Goal: Task Accomplishment & Management: Use online tool/utility

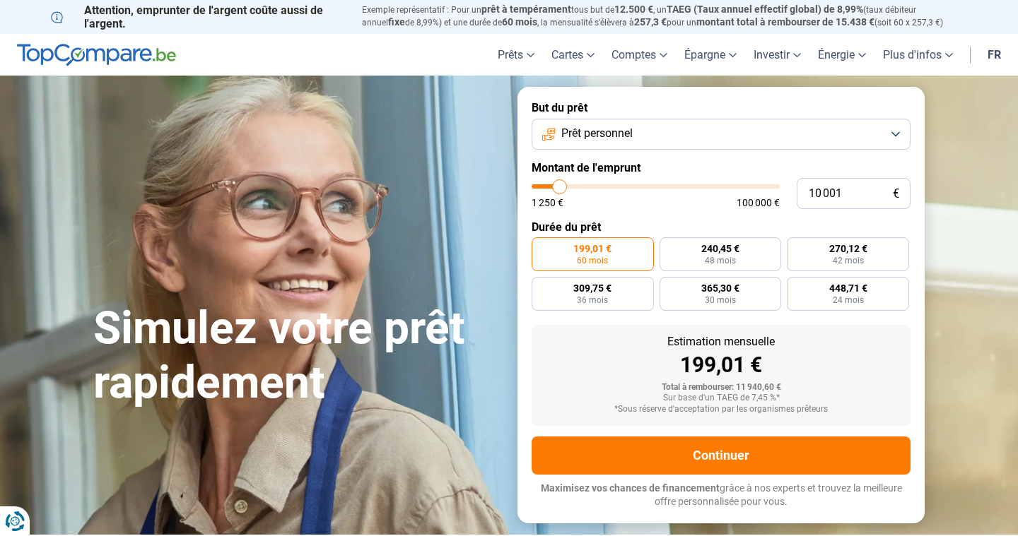
click at [899, 132] on button "Prêt personnel" at bounding box center [720, 134] width 379 height 31
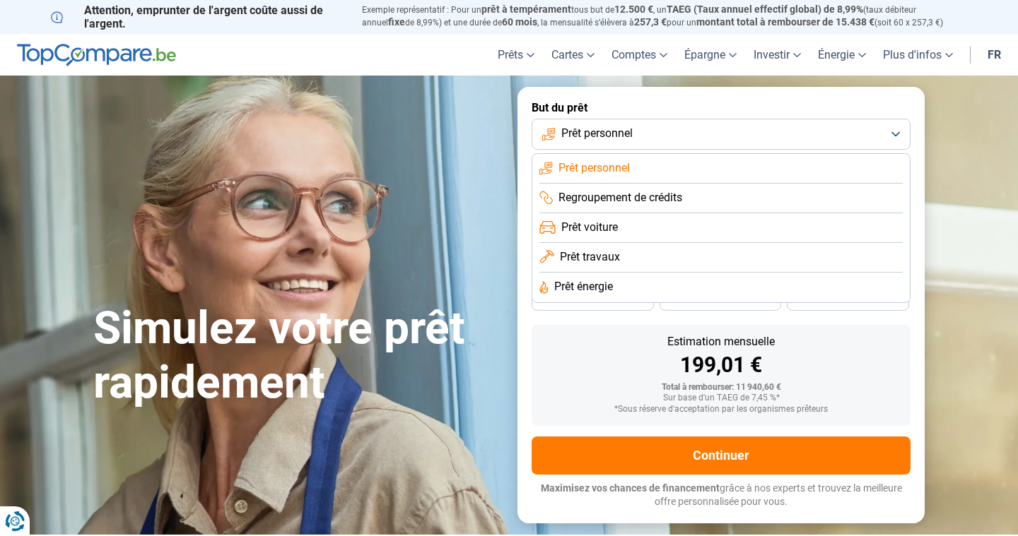
click at [546, 227] on icon at bounding box center [547, 228] width 16 height 14
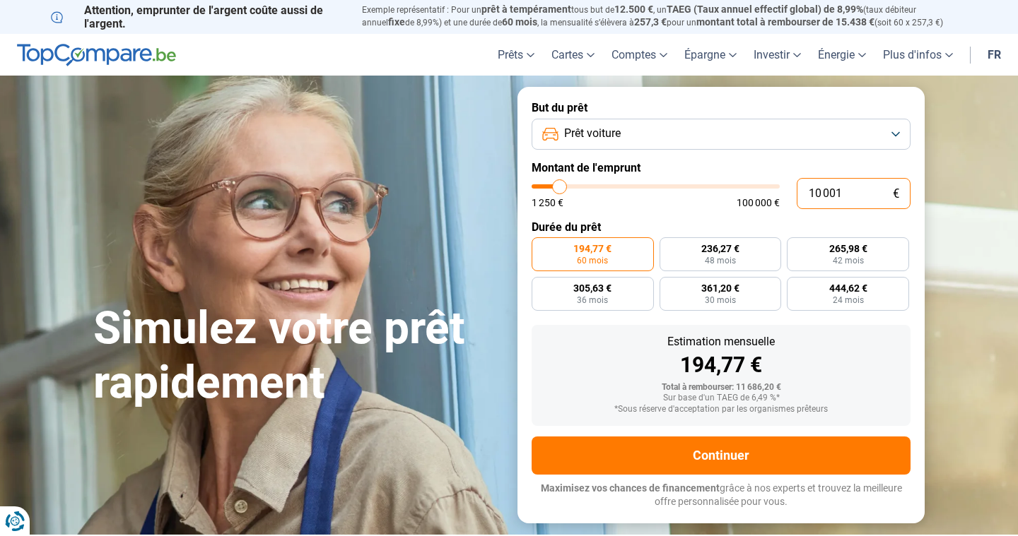
click at [845, 195] on input "10 001" at bounding box center [854, 193] width 114 height 31
type input "1 000"
type input "1250"
type input "100"
type input "1250"
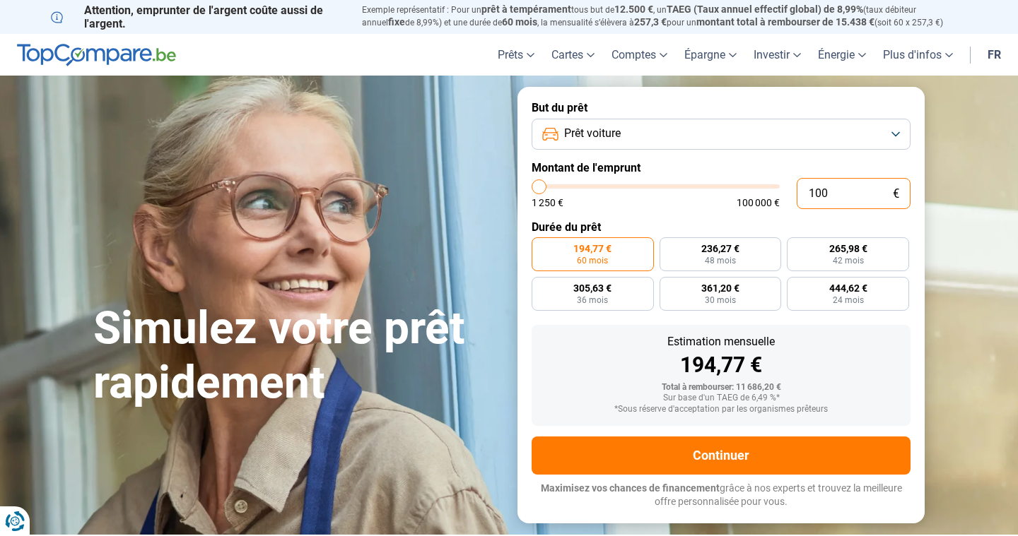
type input "10"
type input "1250"
type input "1"
type input "1250"
type input "0"
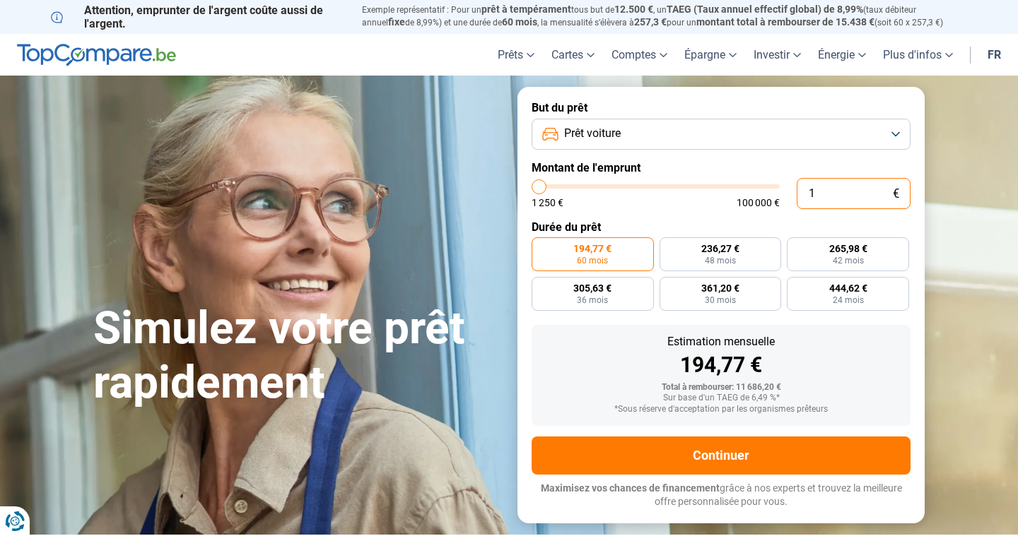
type input "1250"
type input "1 250"
type input "1250"
radio input "true"
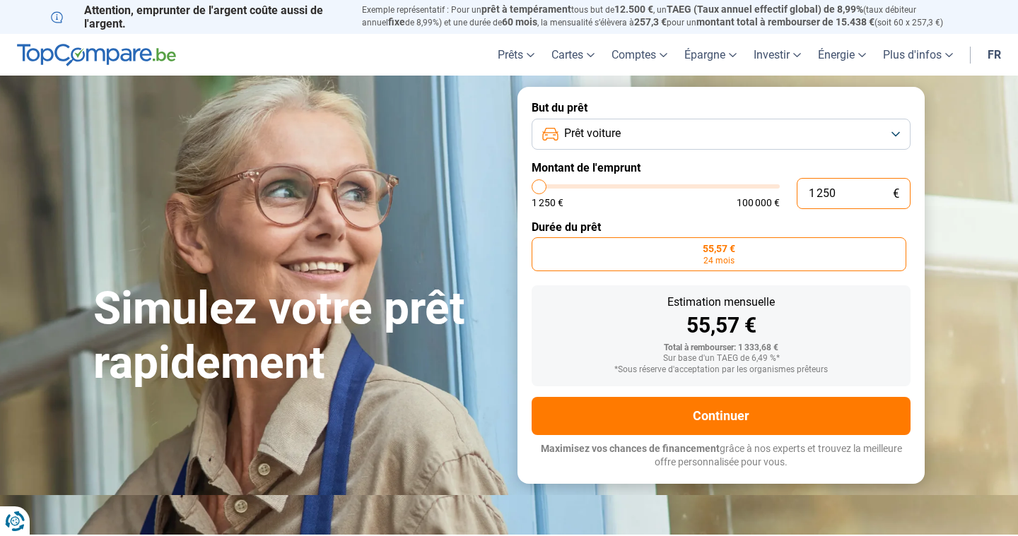
type input "12 502"
type input "12500"
type input "125 029"
type input "100000"
type input "12 502"
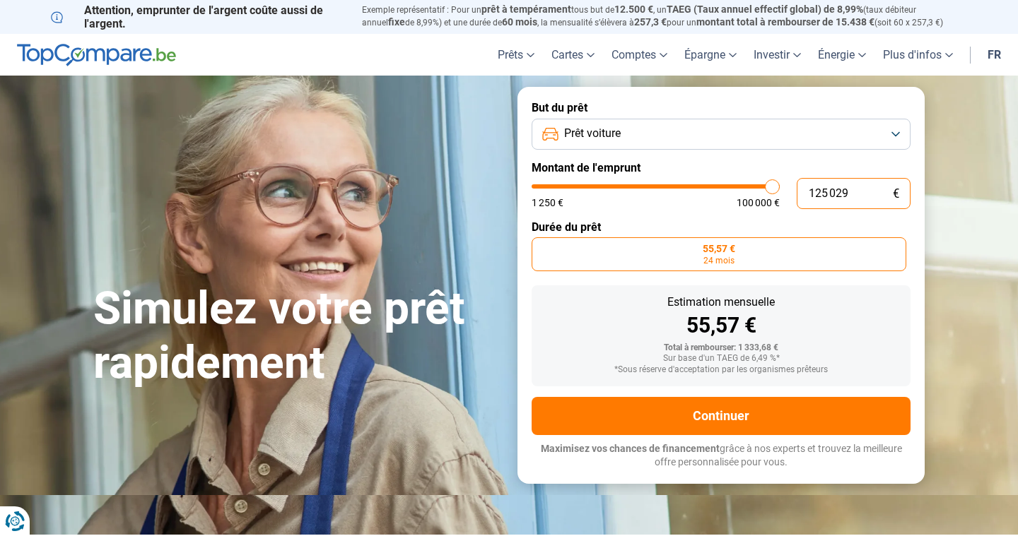
type input "12500"
type input "1 250"
type input "1250"
type input "125"
type input "1250"
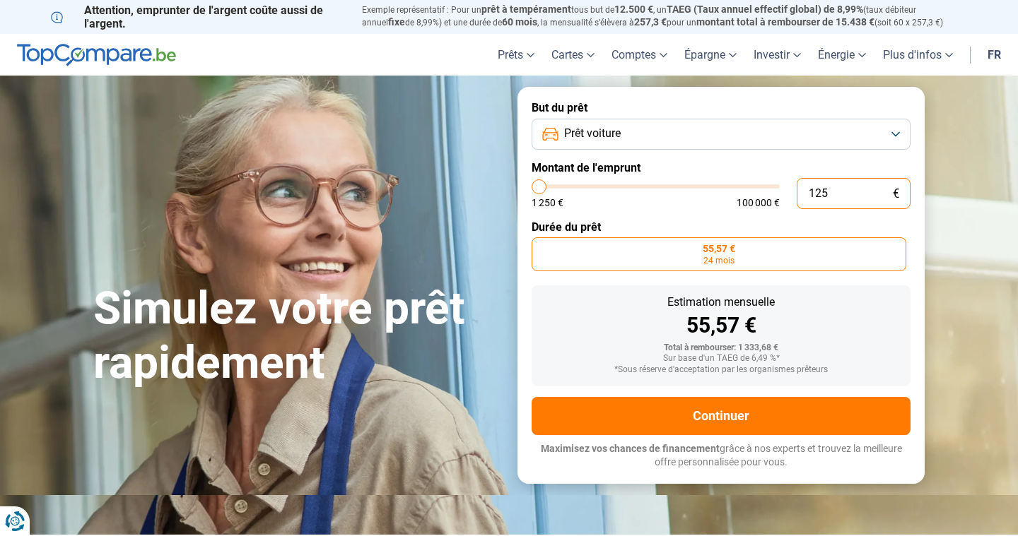
type input "12"
type input "1250"
type input "1"
type input "1250"
type input "0"
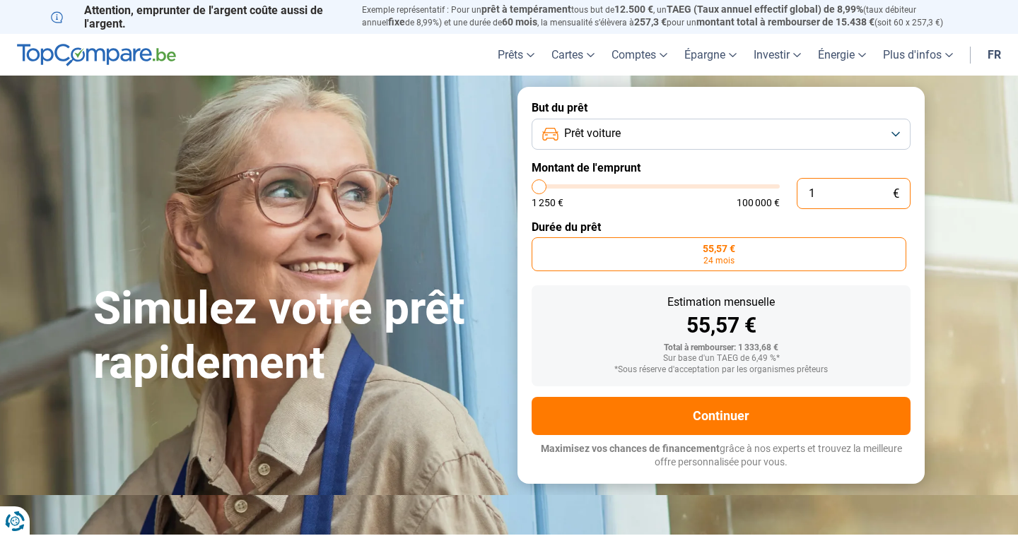
type input "1250"
type input "1 250"
type input "1250"
type input "12 502"
type input "12500"
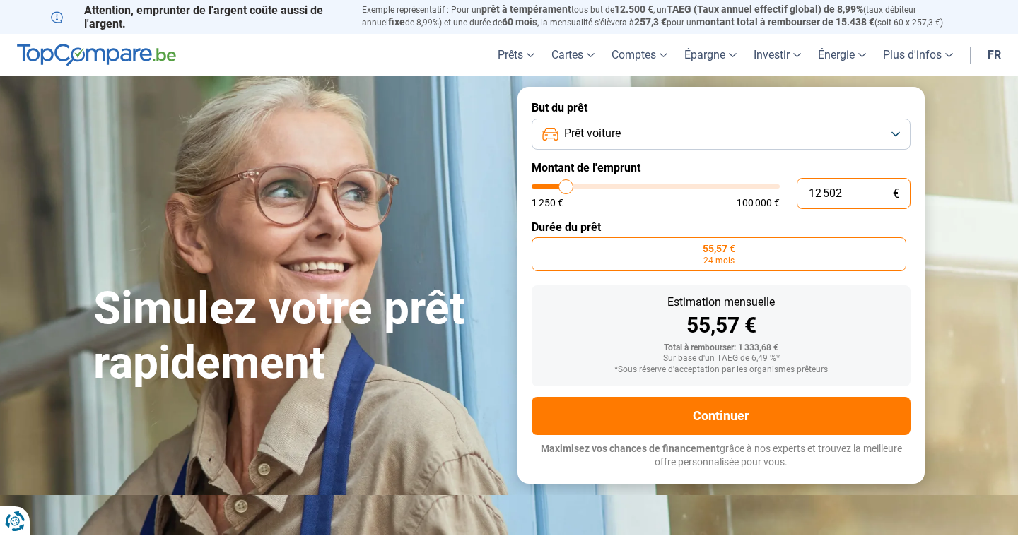
radio input "false"
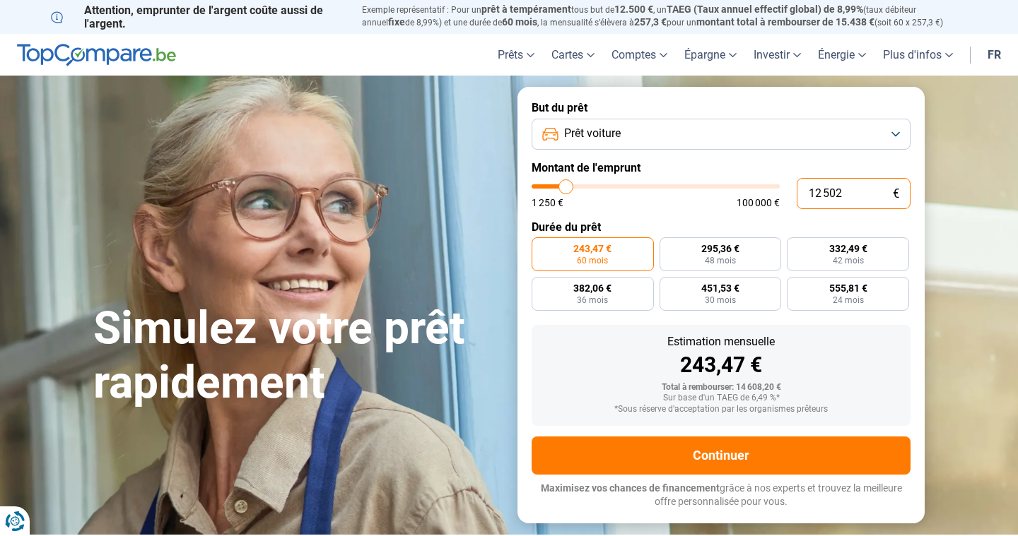
type input "1 250"
type input "1250"
radio input "true"
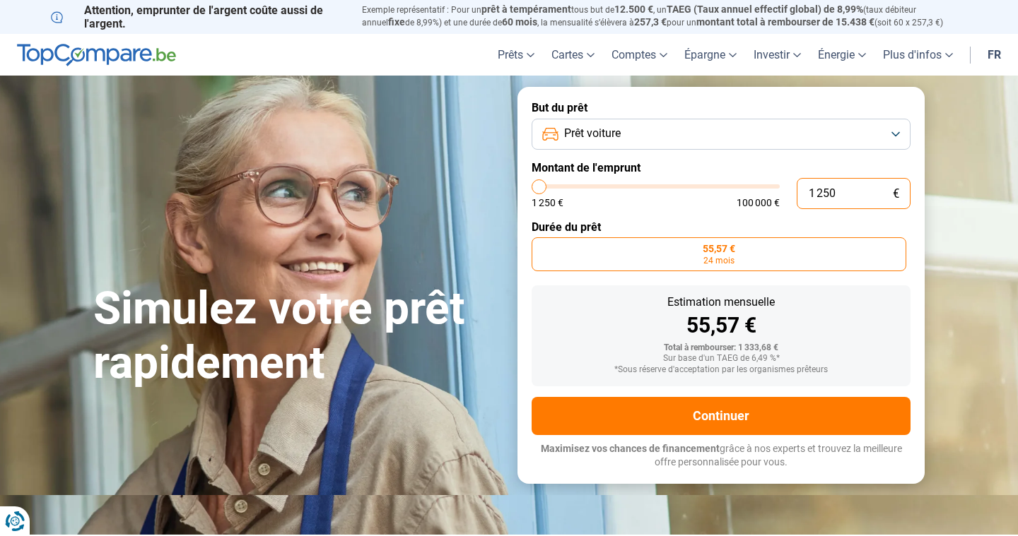
type input "125"
type input "1250"
type input "12"
type input "1250"
type input "1"
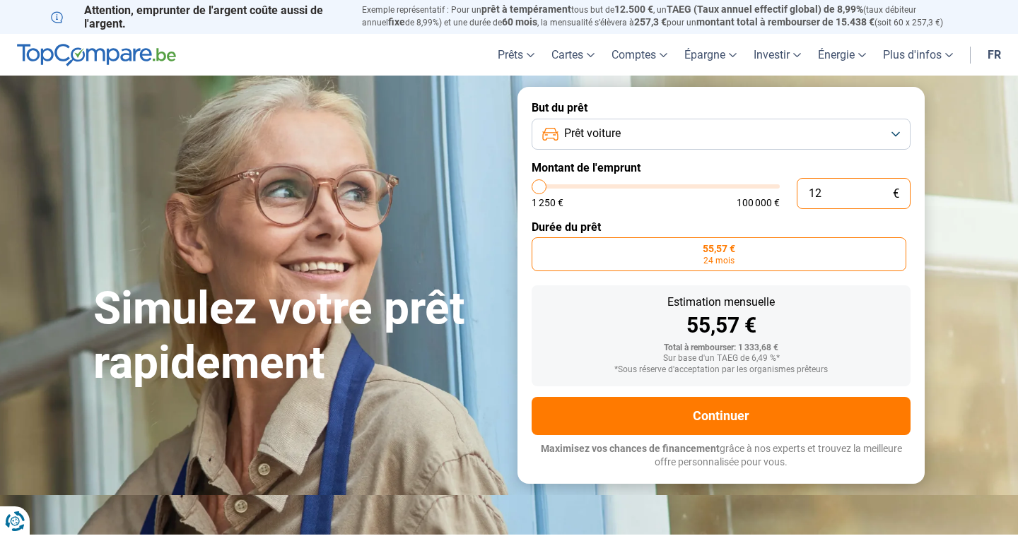
type input "1250"
type input "0"
type input "1250"
type input "1 250"
type input "1250"
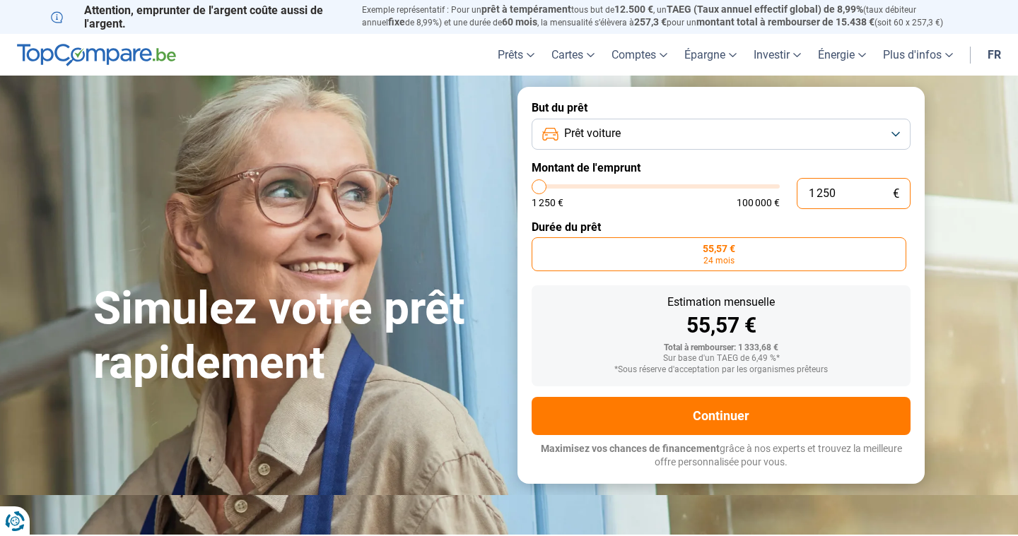
type input "125"
type input "1250"
type input "12"
type input "1250"
type input "1"
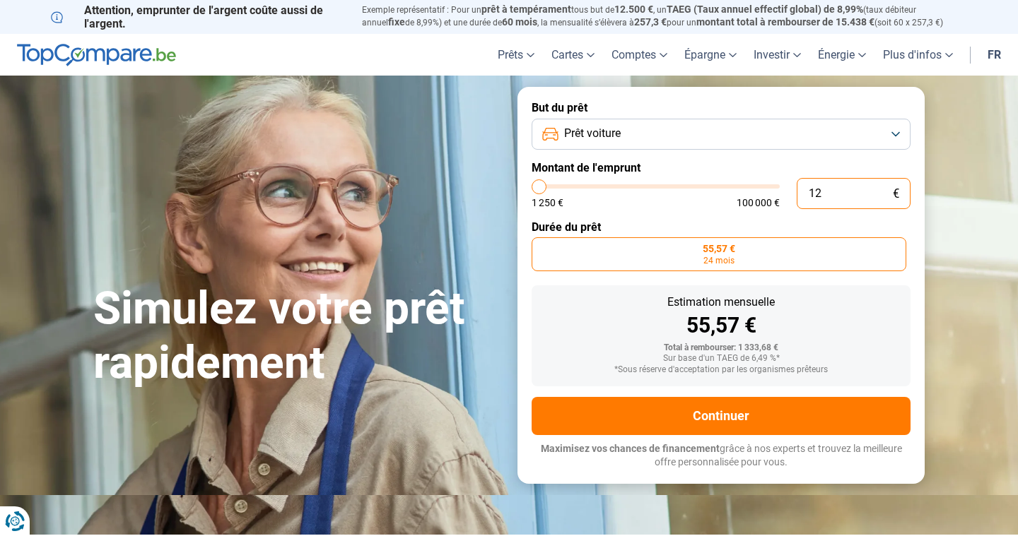
type input "1250"
type input "0"
type input "1250"
type input "1 250"
type input "1250"
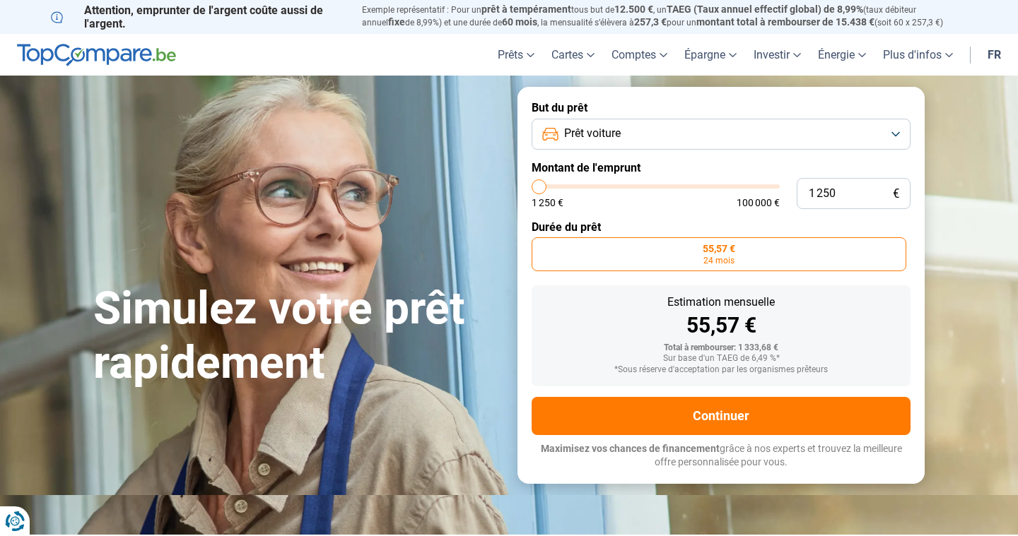
type input "3 000"
type input "3000"
type input "3 500"
type input "3500"
type input "4 250"
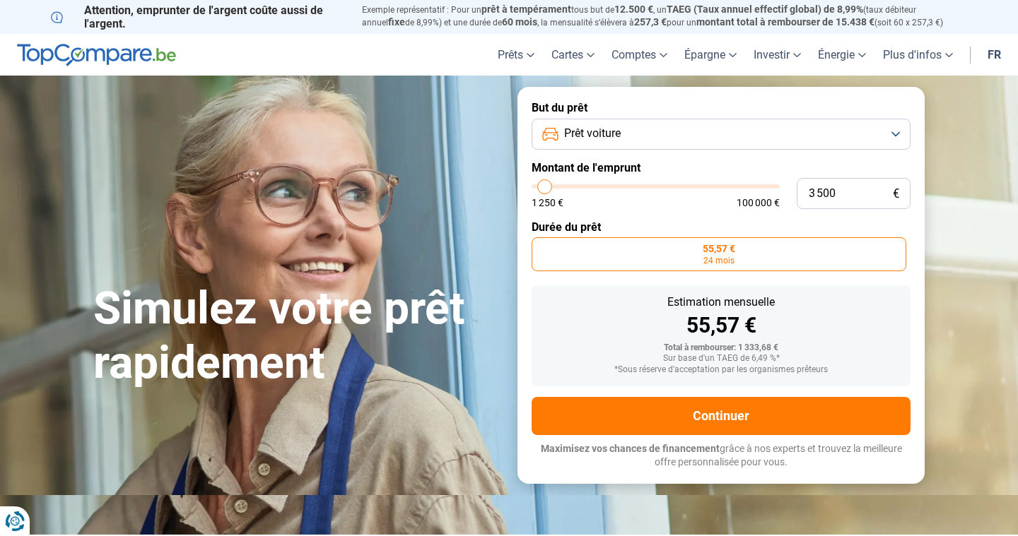
type input "4250"
type input "4 750"
type input "4750"
type input "6 000"
type input "6000"
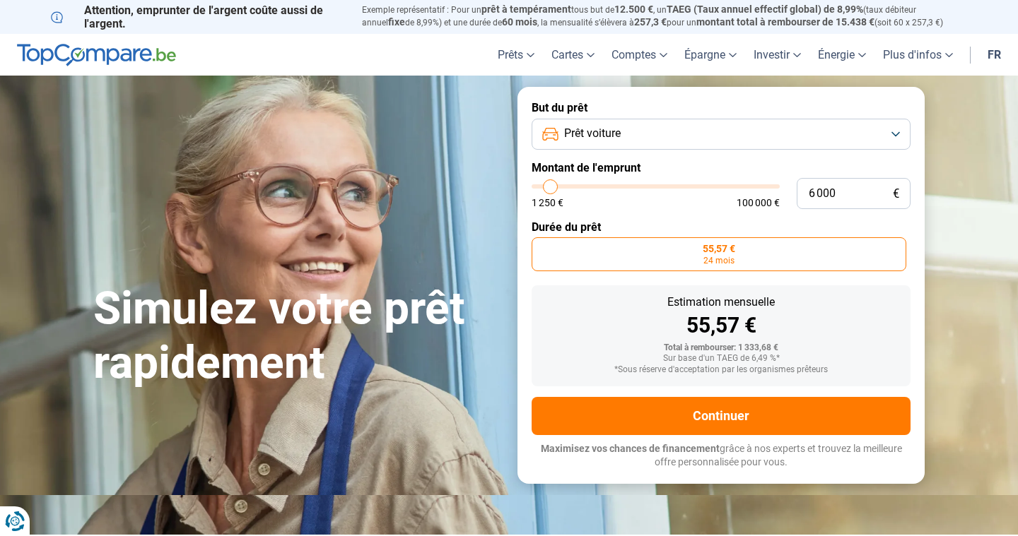
type input "7 250"
type input "7250"
type input "8 250"
type input "8250"
type input "9 500"
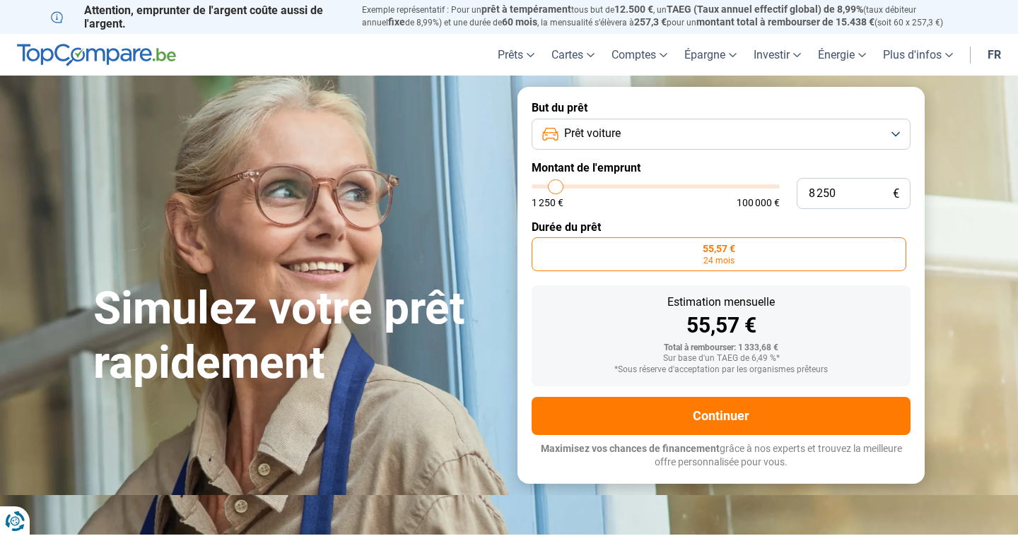
type input "9500"
type input "11 000"
type input "11000"
type input "12 250"
type input "12250"
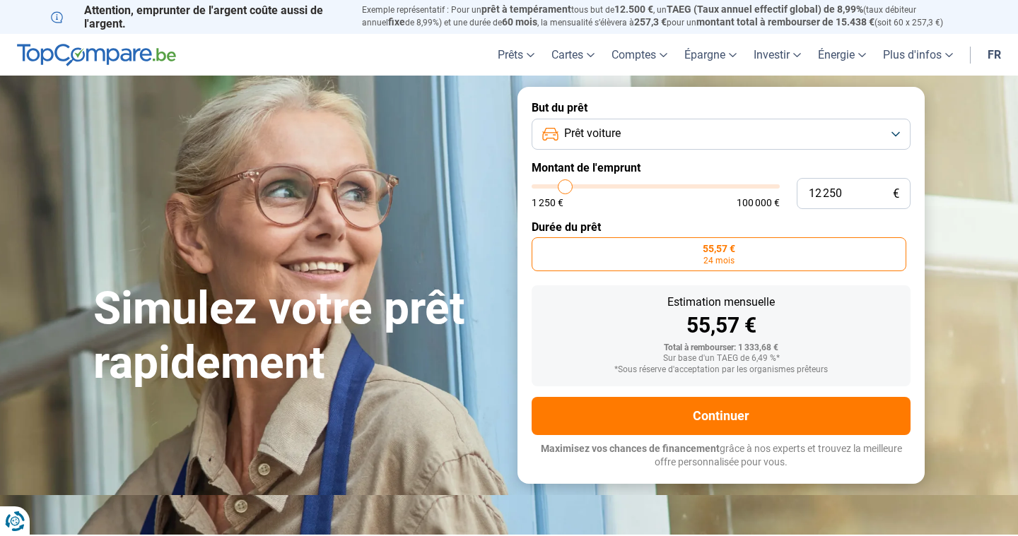
type input "13 500"
type input "13500"
type input "15 000"
type input "15000"
type input "16 750"
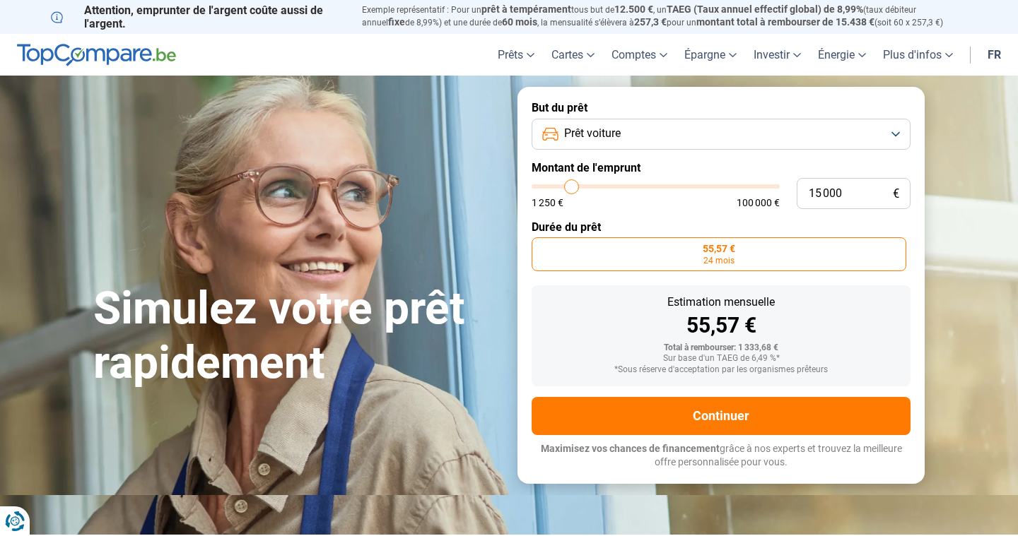
type input "16750"
type input "18 500"
type input "18500"
type input "20 000"
type input "20000"
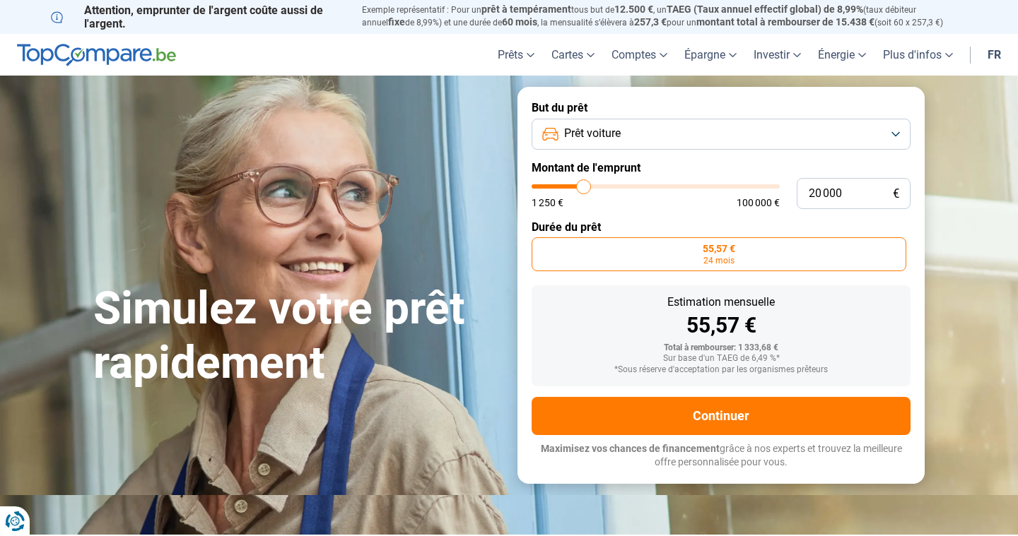
type input "21 250"
type input "21250"
type input "22 500"
type input "22500"
type input "23 750"
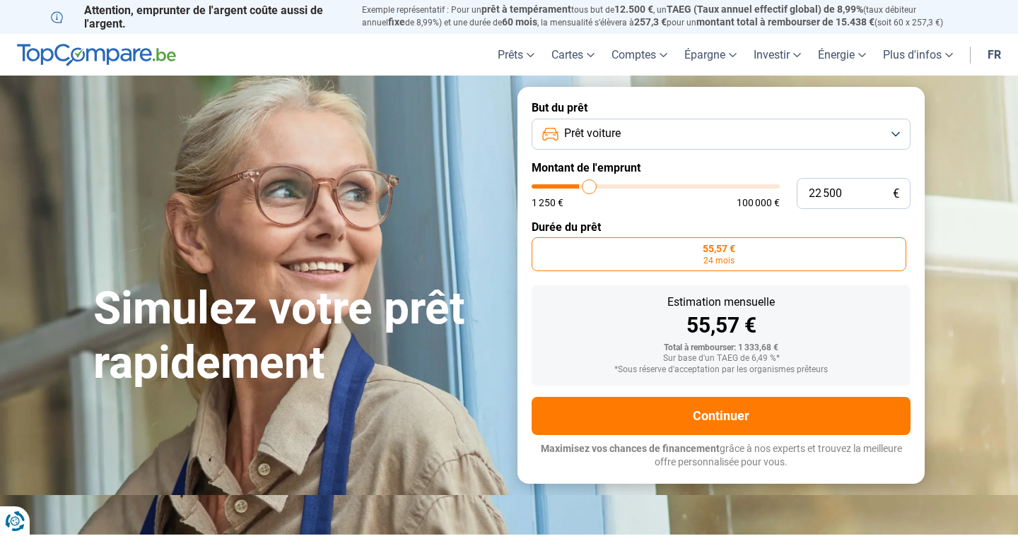
type input "23750"
type input "25 000"
type input "25000"
type input "25 750"
type input "25750"
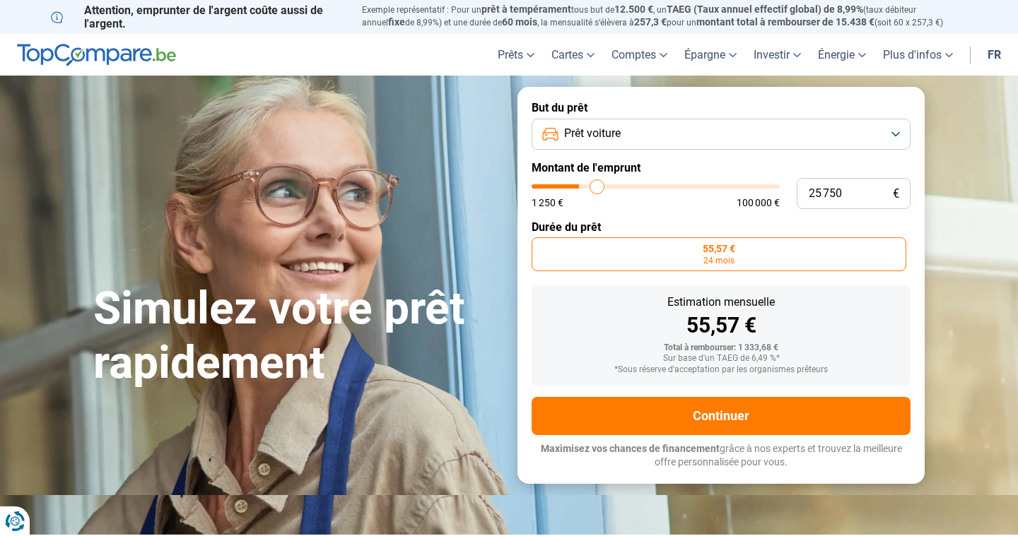
type input "26 750"
type input "26750"
type input "28 000"
type input "28000"
type input "28 750"
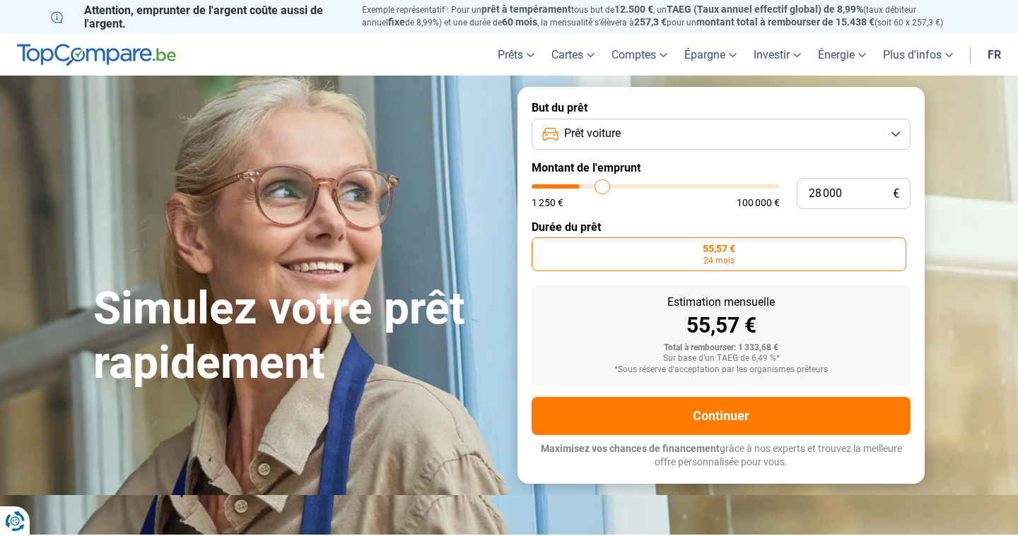
type input "28750"
type input "29 750"
type input "29750"
type input "30 250"
type input "30250"
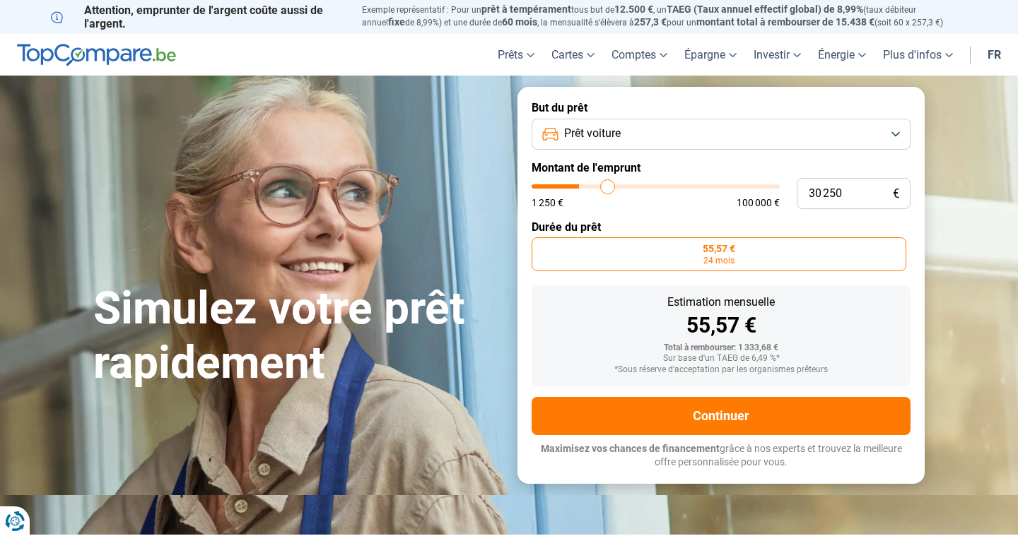
type input "31 250"
type input "31250"
type input "32 000"
type input "32000"
type input "33 250"
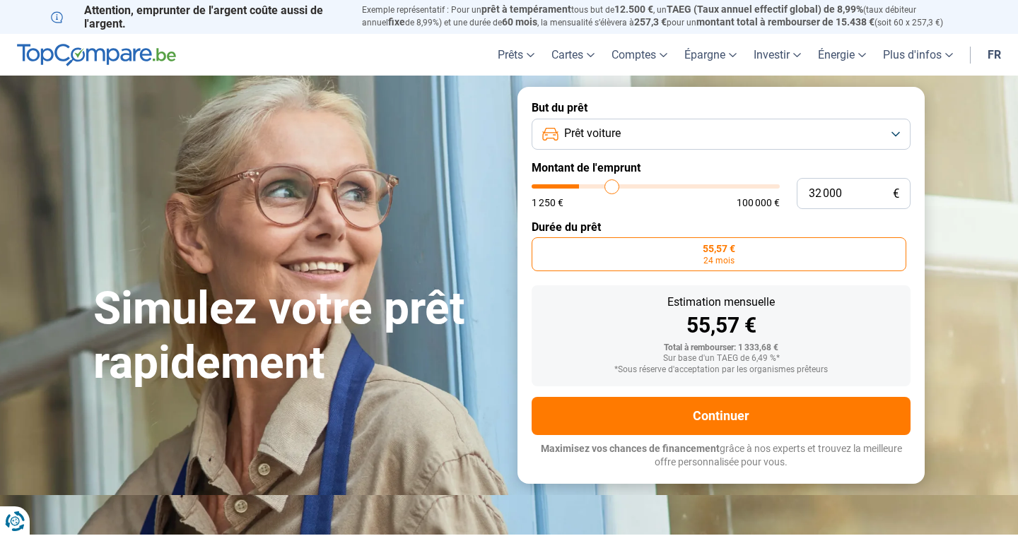
type input "33250"
type input "34 250"
type input "34250"
type input "35 000"
type input "35000"
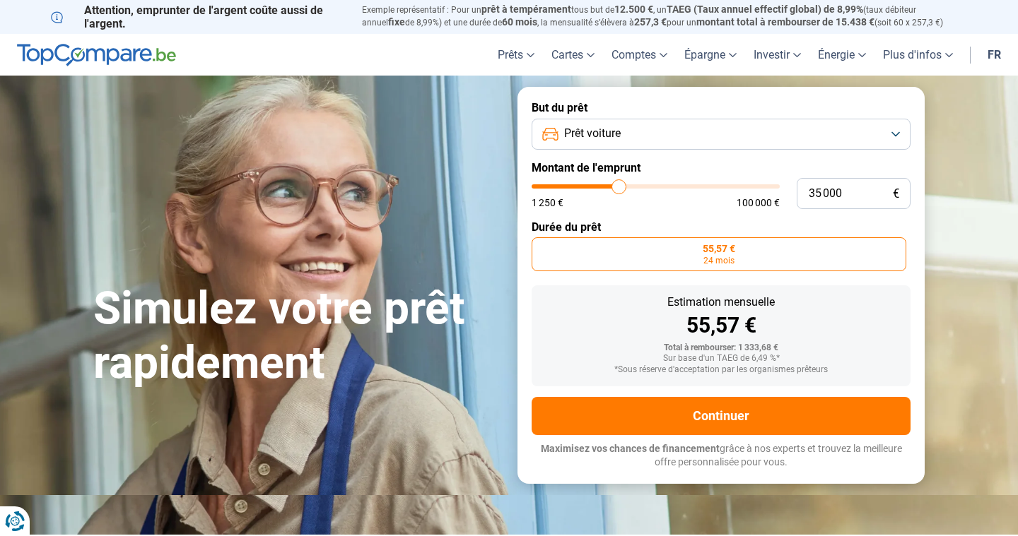
type input "36 000"
type input "36000"
type input "37 000"
type input "37000"
type input "37 750"
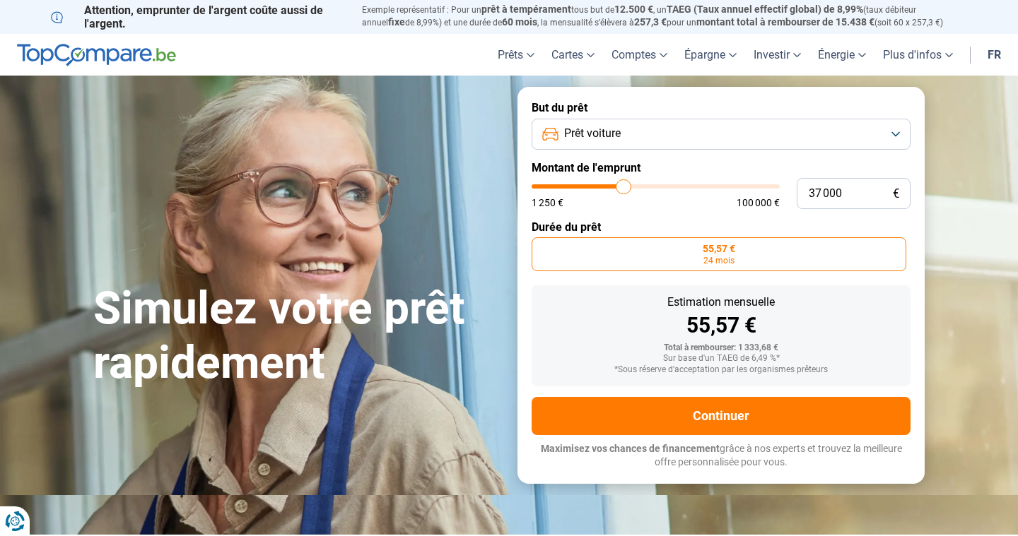
type input "37750"
type input "38 500"
type input "38500"
type input "39 250"
type input "39250"
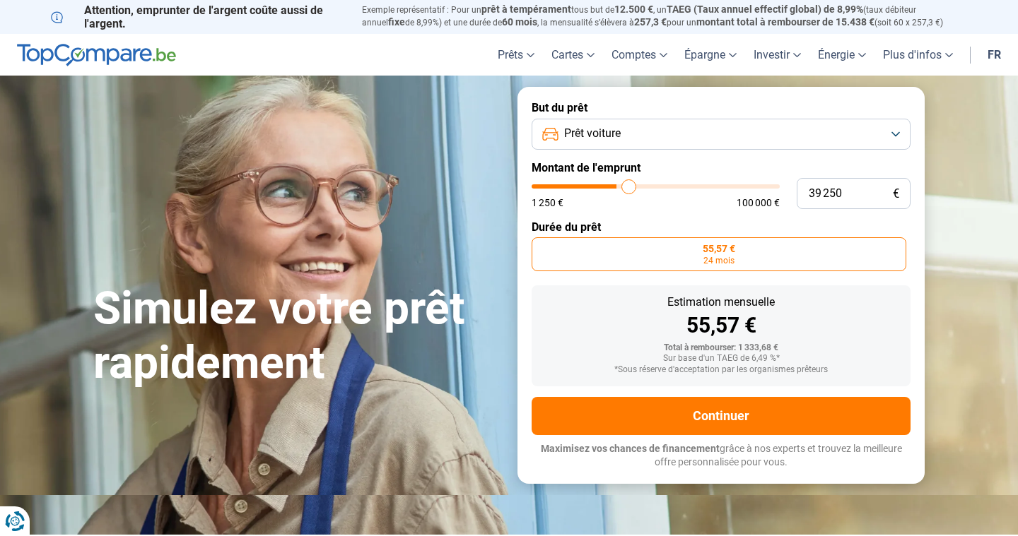
type input "40 000"
type input "40000"
type input "40 500"
type input "40500"
type input "41 000"
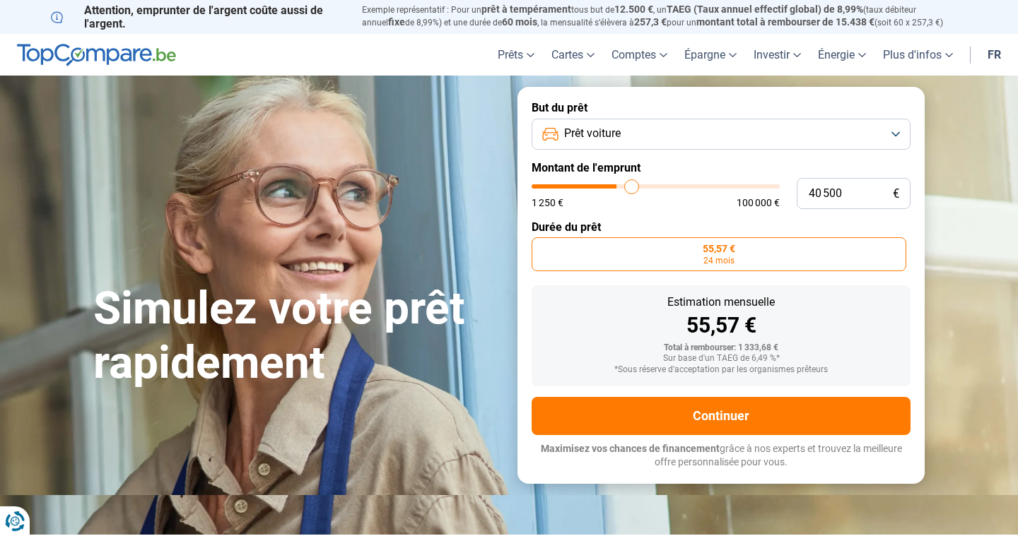
type input "41000"
type input "41 750"
type input "41750"
type input "42 250"
type input "42250"
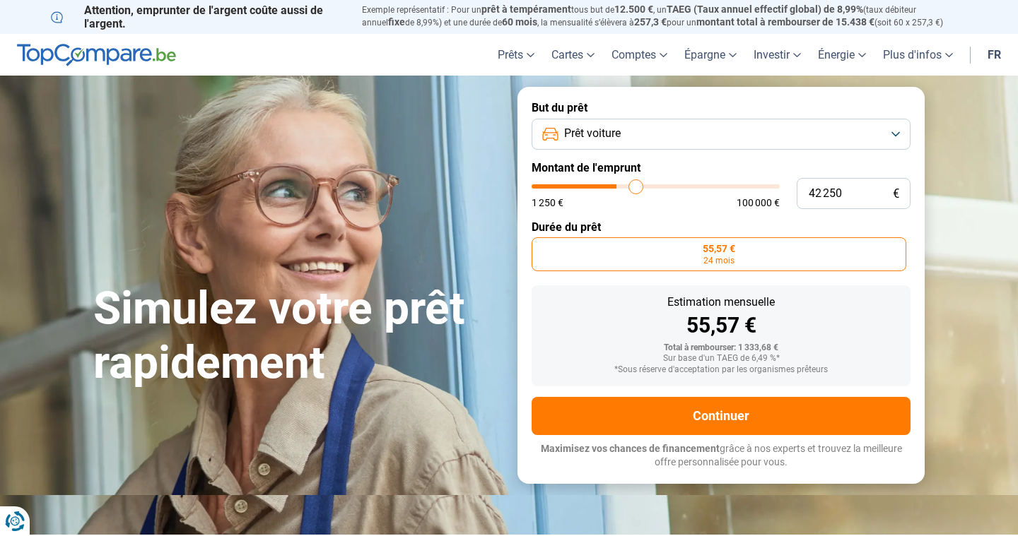
type input "43 000"
type input "43000"
type input "43 500"
type input "43500"
type input "44 250"
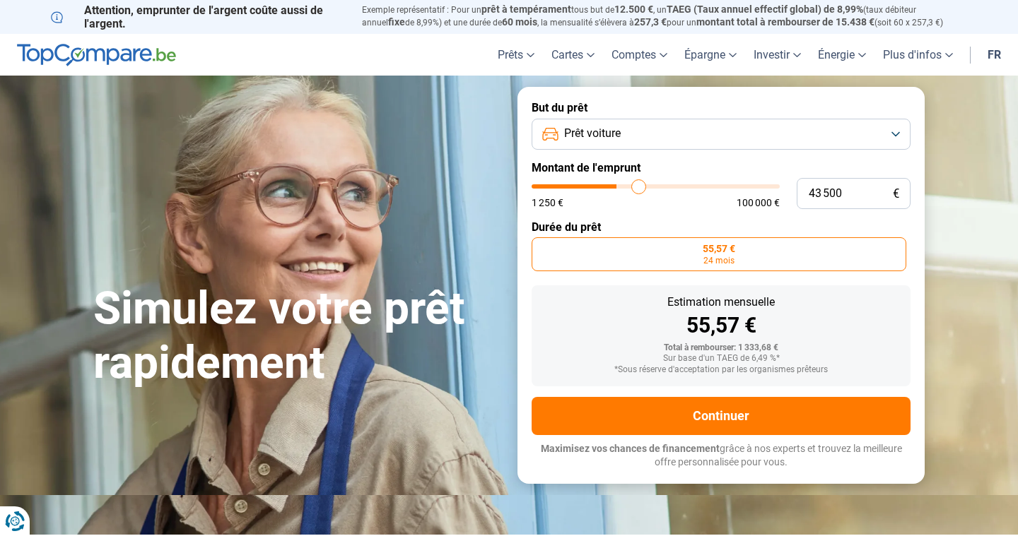
type input "44250"
type input "44 500"
type input "44500"
type input "44 750"
type input "44750"
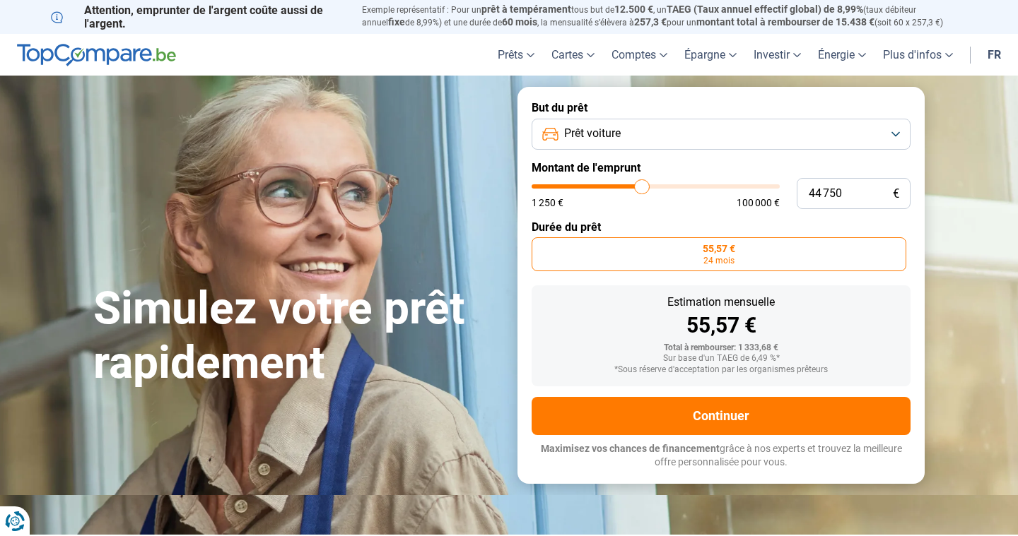
type input "45 000"
type input "45000"
type input "44 750"
type input "44750"
type input "44 500"
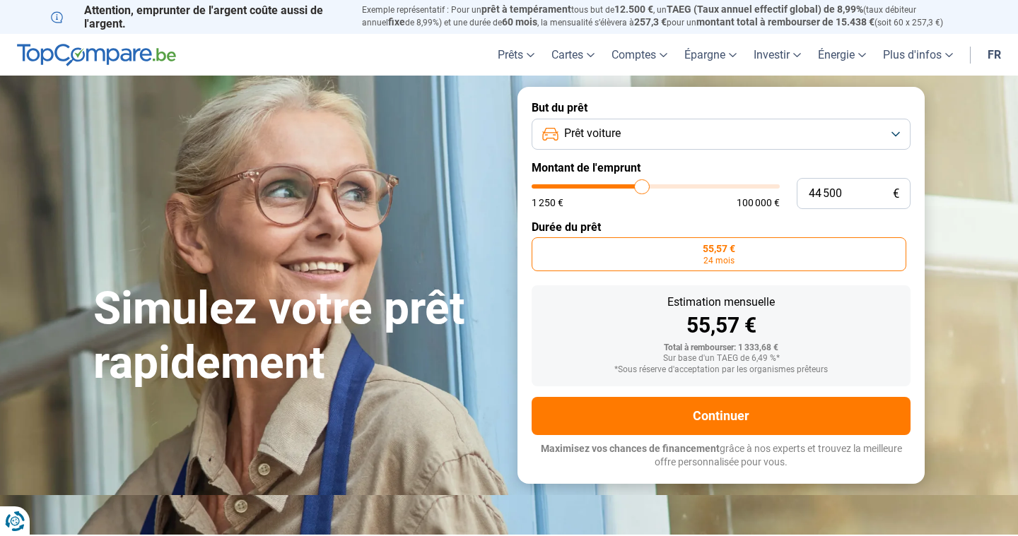
type input "44500"
type input "44 250"
type input "44250"
type input "43 500"
type input "43500"
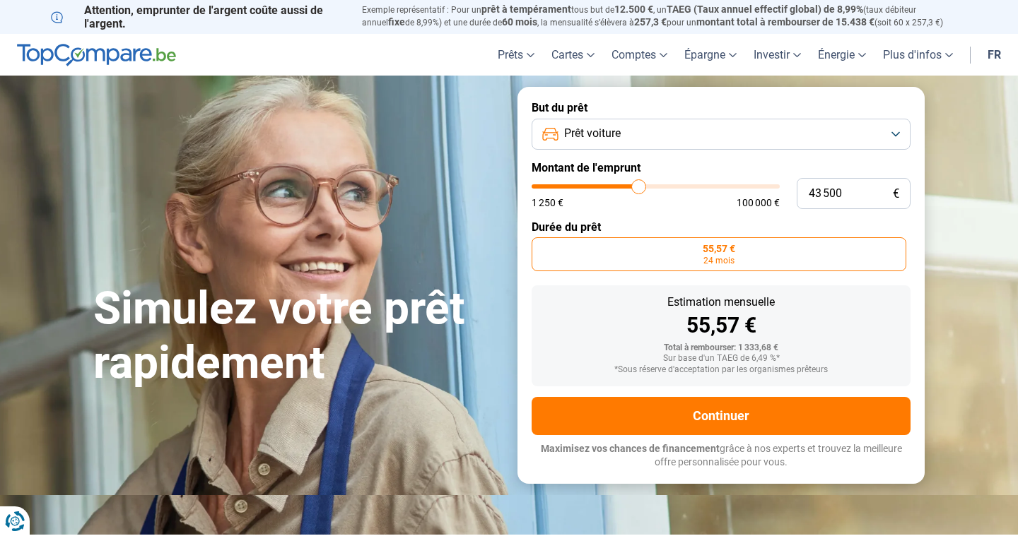
type input "43 000"
type input "43000"
type input "42 250"
type input "42250"
type input "42 000"
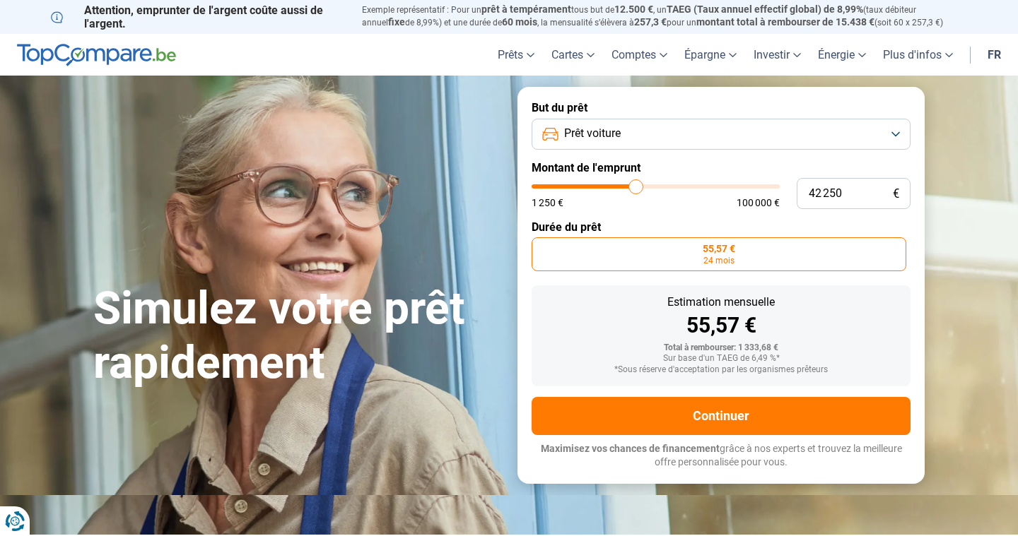
type input "42000"
type input "41 750"
type input "41750"
type input "41 500"
type input "41500"
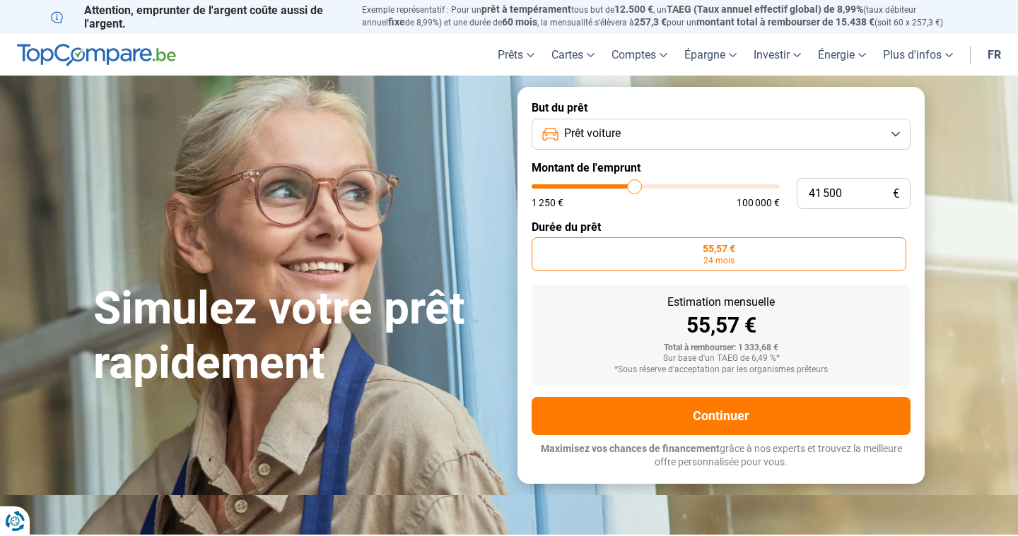
type input "41 000"
type input "41000"
type input "40 500"
type input "40500"
type input "40 000"
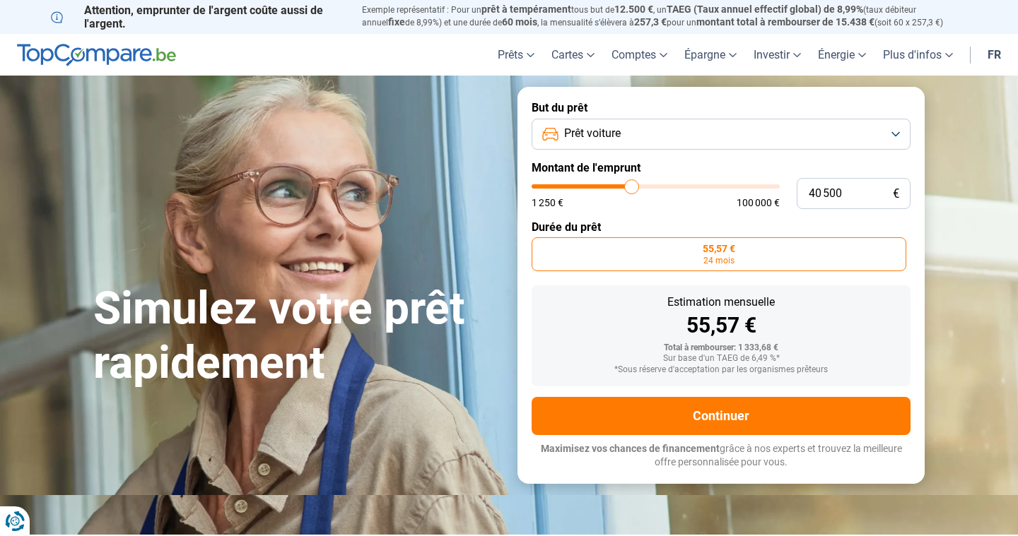
type input "40000"
type input "39 500"
type input "39500"
type input "39 000"
type input "39000"
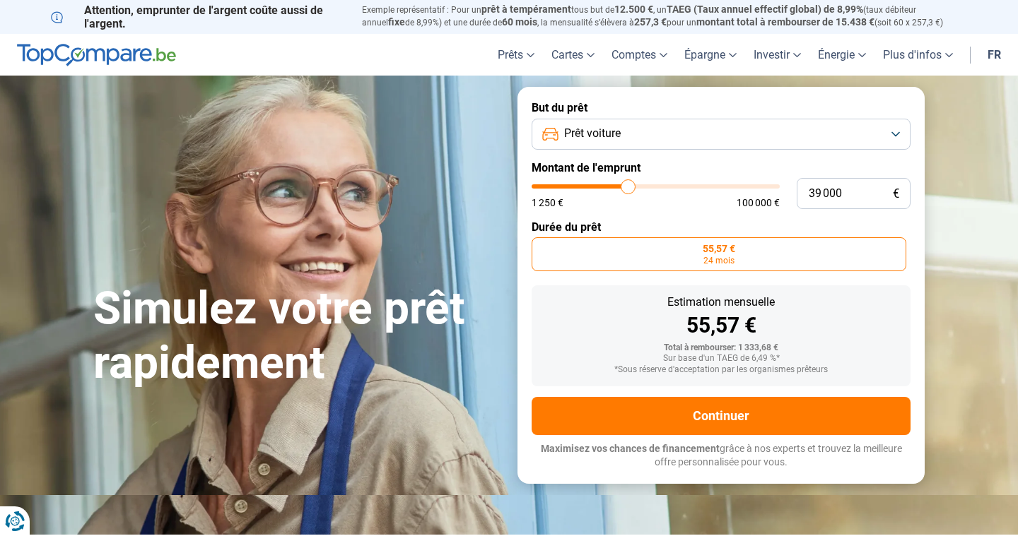
type input "38 750"
type input "38750"
type input "38 500"
type input "38500"
type input "38 000"
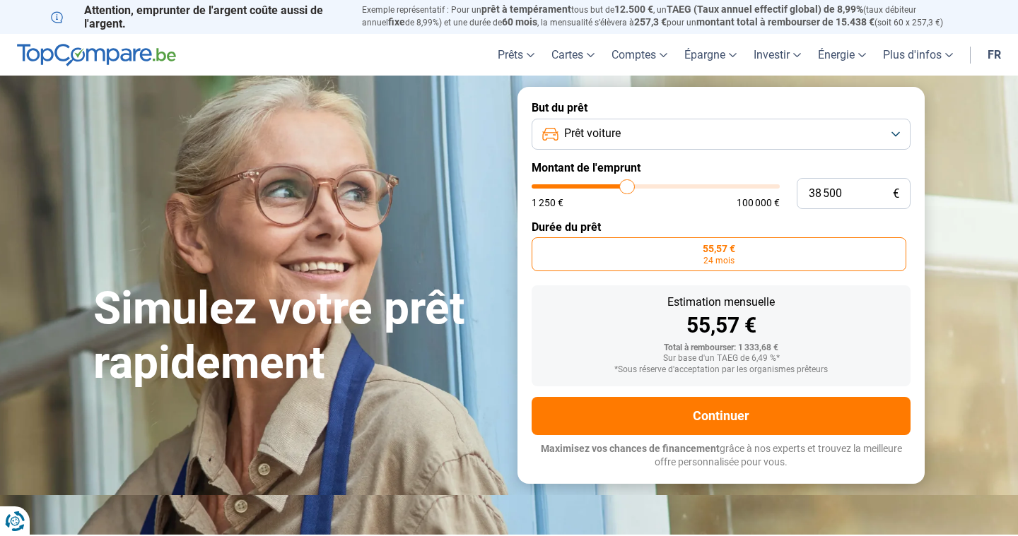
type input "38000"
type input "37 250"
type input "37250"
type input "36 500"
type input "36500"
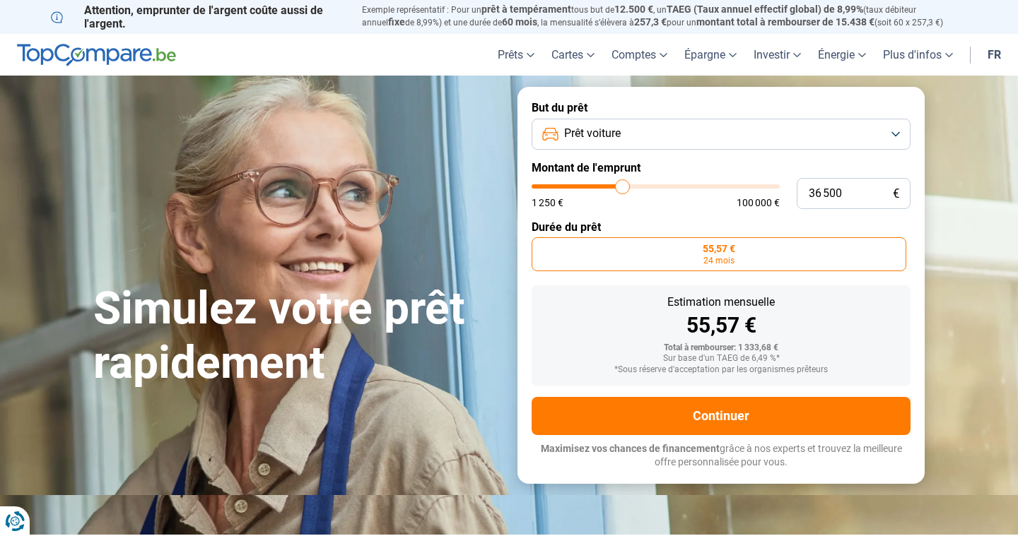
type input "36 000"
type input "36000"
type input "35 500"
type input "35500"
type input "35 000"
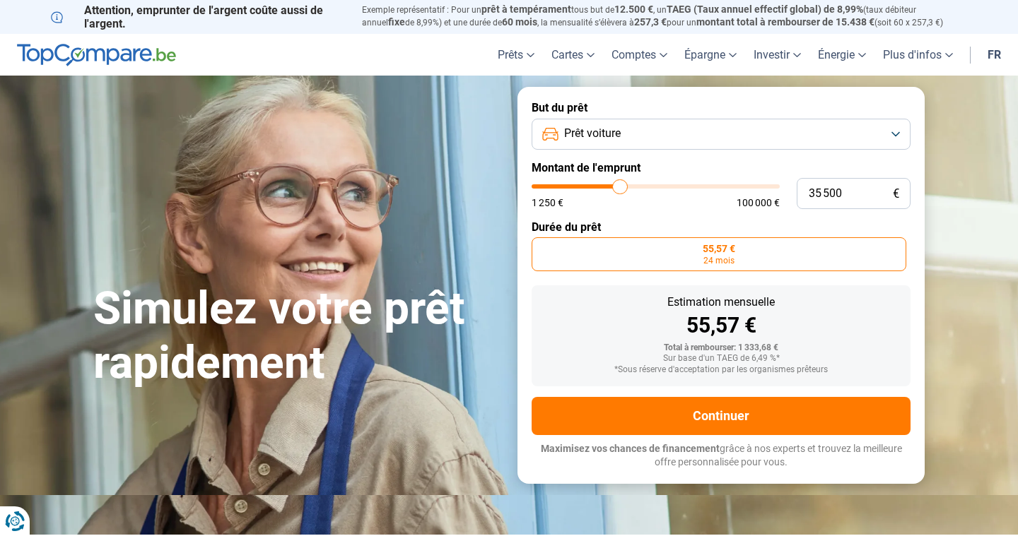
type input "35000"
type input "34 750"
type input "34750"
type input "34 250"
type input "34250"
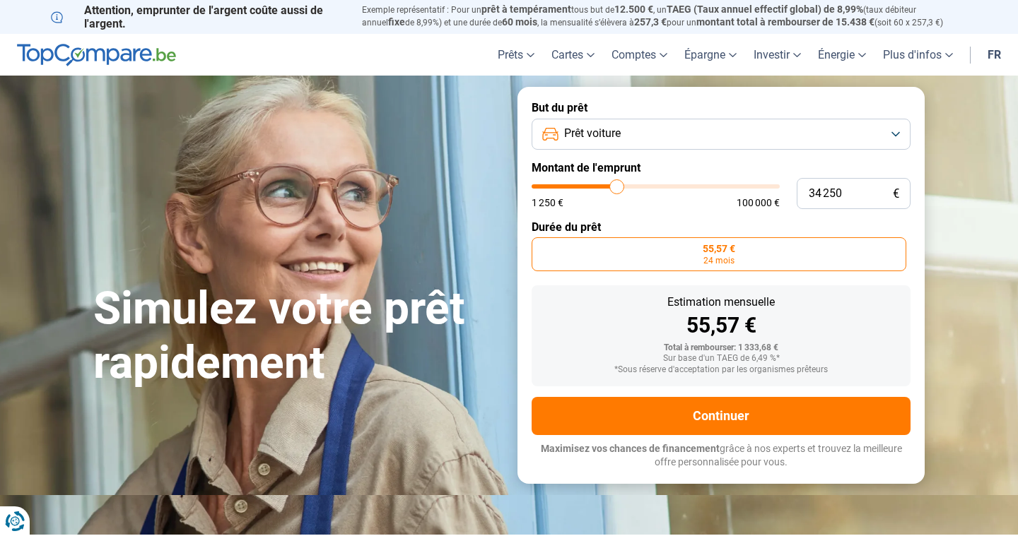
type input "33 500"
type input "33500"
type input "33 250"
drag, startPoint x: 543, startPoint y: 189, endPoint x: 613, endPoint y: 182, distance: 71.0
click at [613, 184] on input "range" at bounding box center [655, 186] width 248 height 4
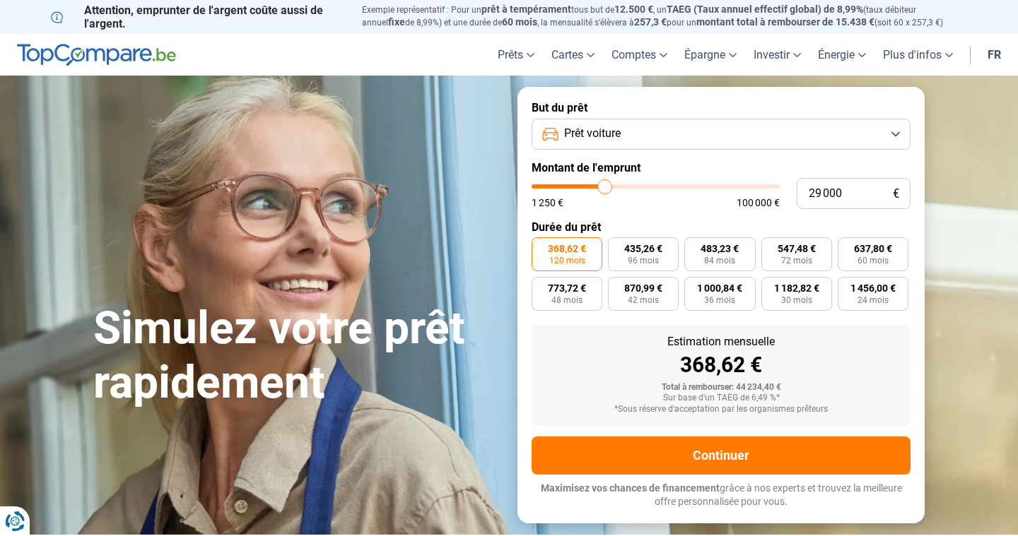
drag, startPoint x: 613, startPoint y: 182, endPoint x: 605, endPoint y: 180, distance: 8.1
click at [605, 184] on input "range" at bounding box center [655, 186] width 248 height 4
drag, startPoint x: 607, startPoint y: 189, endPoint x: 569, endPoint y: 182, distance: 38.8
click at [569, 184] on input "range" at bounding box center [655, 186] width 248 height 4
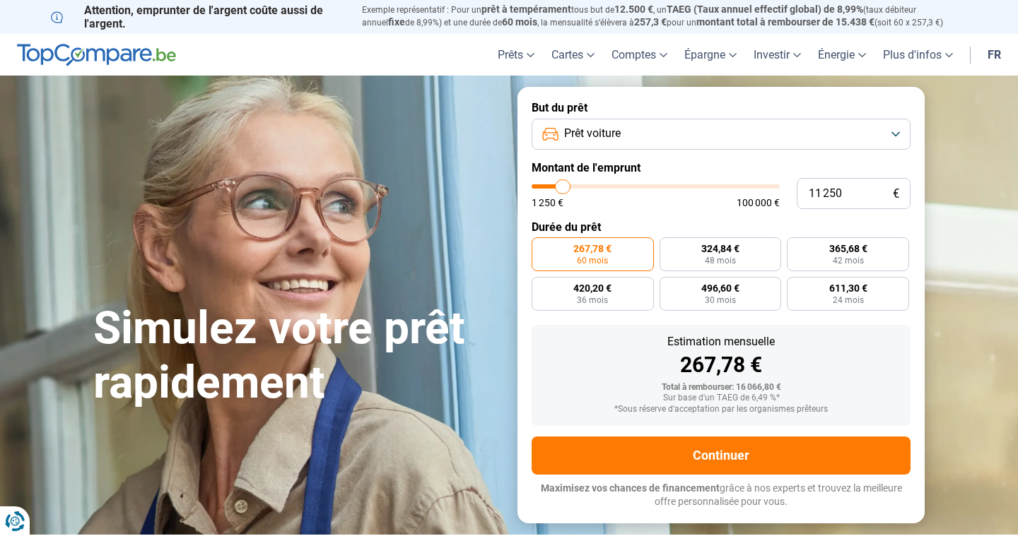
drag, startPoint x: 572, startPoint y: 182, endPoint x: 563, endPoint y: 173, distance: 13.0
click at [563, 173] on form "But du prêt Prêt voiture Montant de l'emprunt 11 250 € 1 250 € 100 000 € Durée …" at bounding box center [720, 305] width 407 height 436
click at [563, 184] on input "range" at bounding box center [655, 186] width 248 height 4
click at [562, 184] on input "range" at bounding box center [655, 186] width 248 height 4
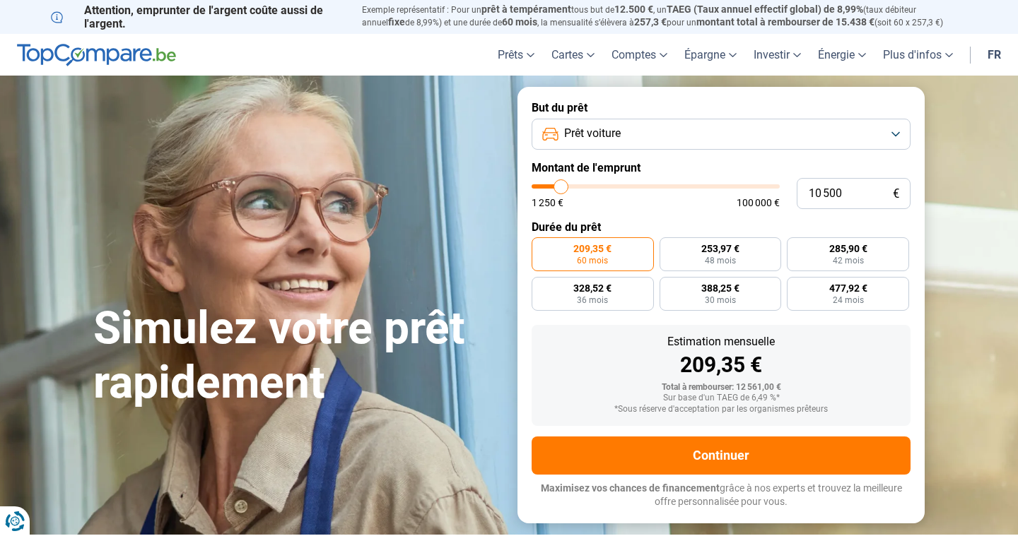
click at [561, 184] on input "range" at bounding box center [655, 186] width 248 height 4
